Goal: Information Seeking & Learning: Learn about a topic

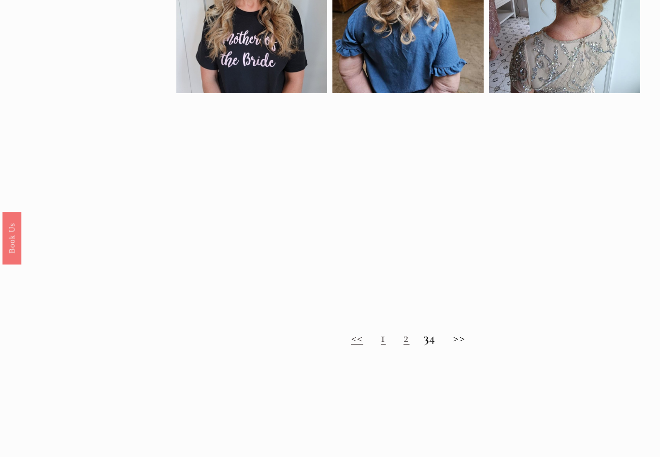
scroll to position [570, 0]
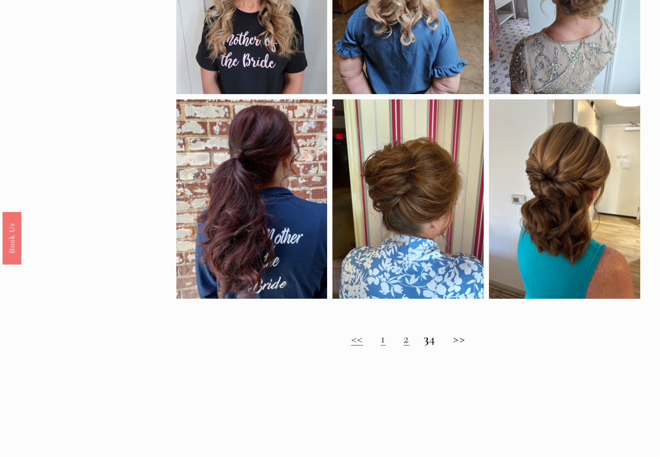
click at [392, 337] on h2 "<< 1 2 3 4 >>" at bounding box center [408, 338] width 464 height 15
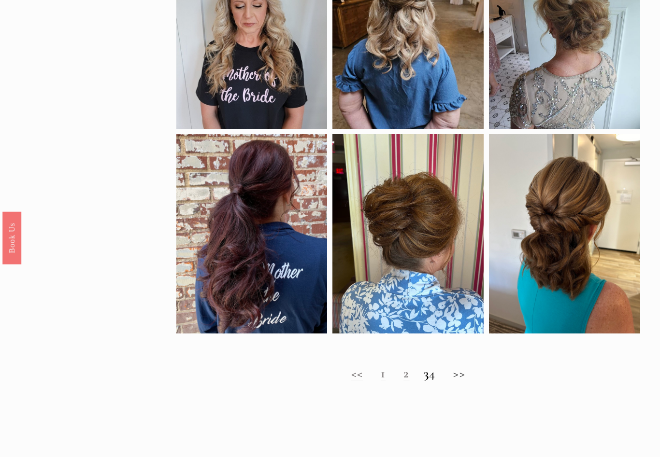
scroll to position [544, 0]
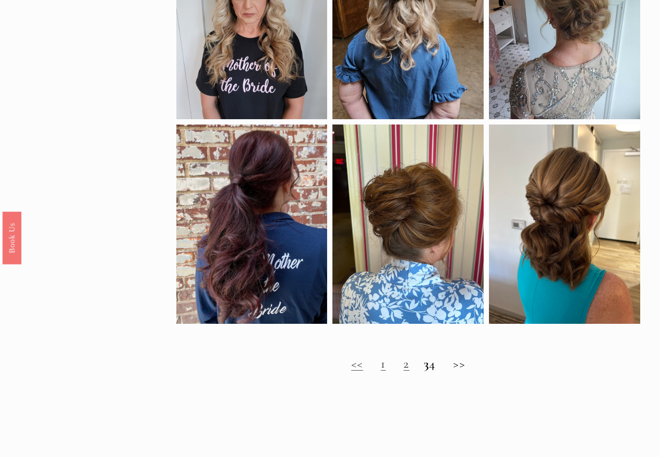
click at [415, 366] on h2 "<< 1 2 3 4 >>" at bounding box center [408, 364] width 464 height 15
click at [463, 367] on h2 "<< 1 2 3 4 >>" at bounding box center [408, 364] width 464 height 15
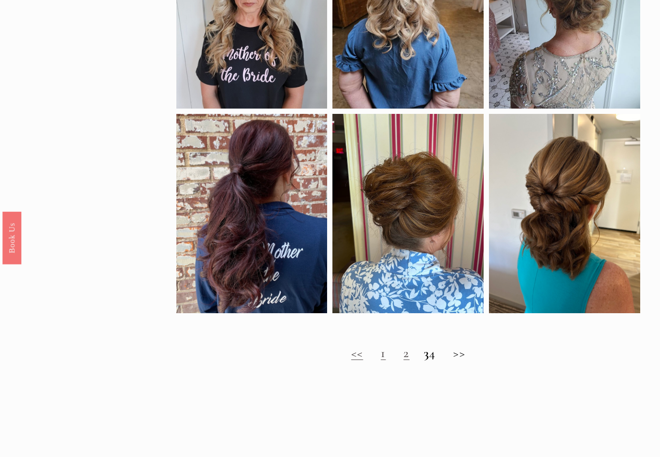
scroll to position [555, 0]
click at [381, 358] on link "1" at bounding box center [383, 353] width 5 height 16
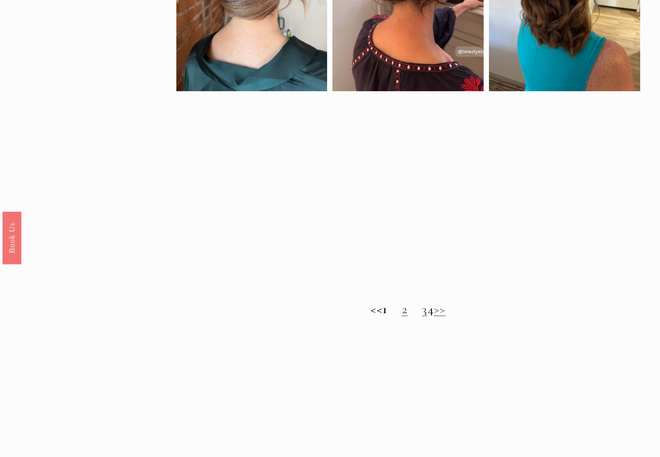
scroll to position [620, 0]
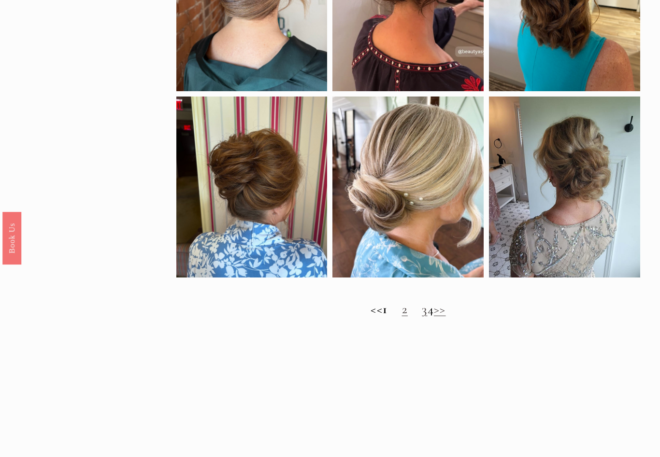
click at [422, 311] on link "3" at bounding box center [424, 309] width 5 height 16
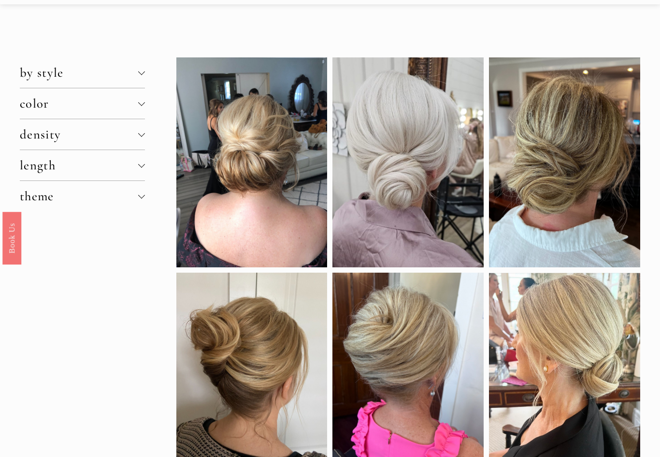
scroll to position [0, 0]
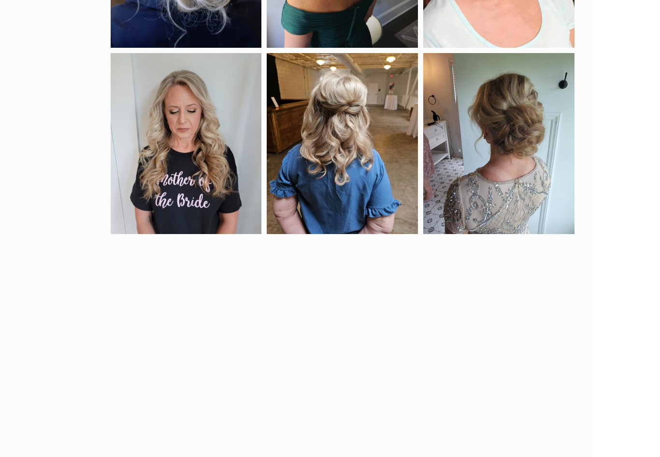
scroll to position [463, 0]
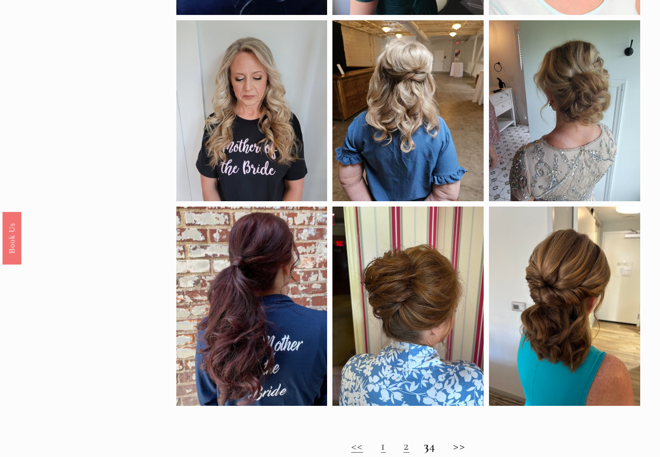
click at [441, 452] on h2 "<< 1 2 3 4 >>" at bounding box center [408, 446] width 464 height 15
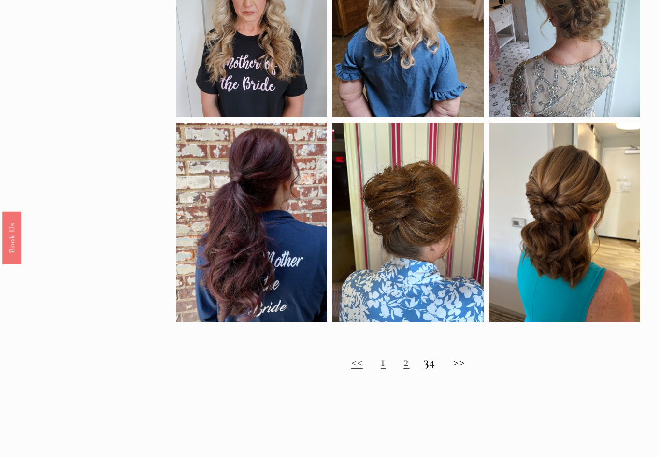
scroll to position [547, 0]
click at [424, 370] on strong "3" at bounding box center [426, 362] width 5 height 16
click at [441, 368] on h2 "<< 1 2 3 4 >>" at bounding box center [408, 362] width 464 height 15
click at [468, 368] on h2 "<< 1 2 3 4 >>" at bounding box center [408, 362] width 464 height 15
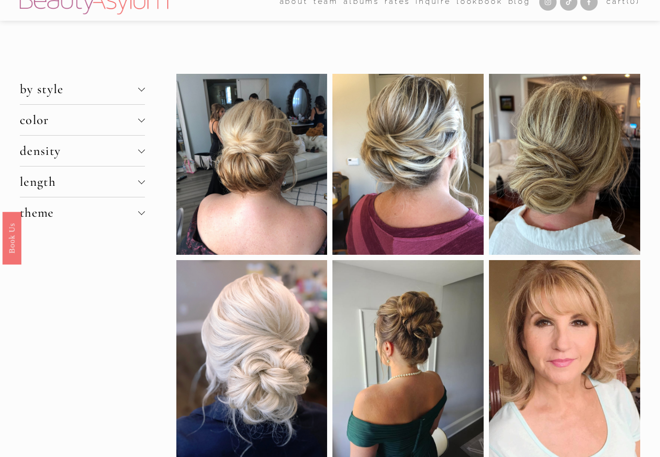
scroll to position [0, 0]
